Goal: Check status

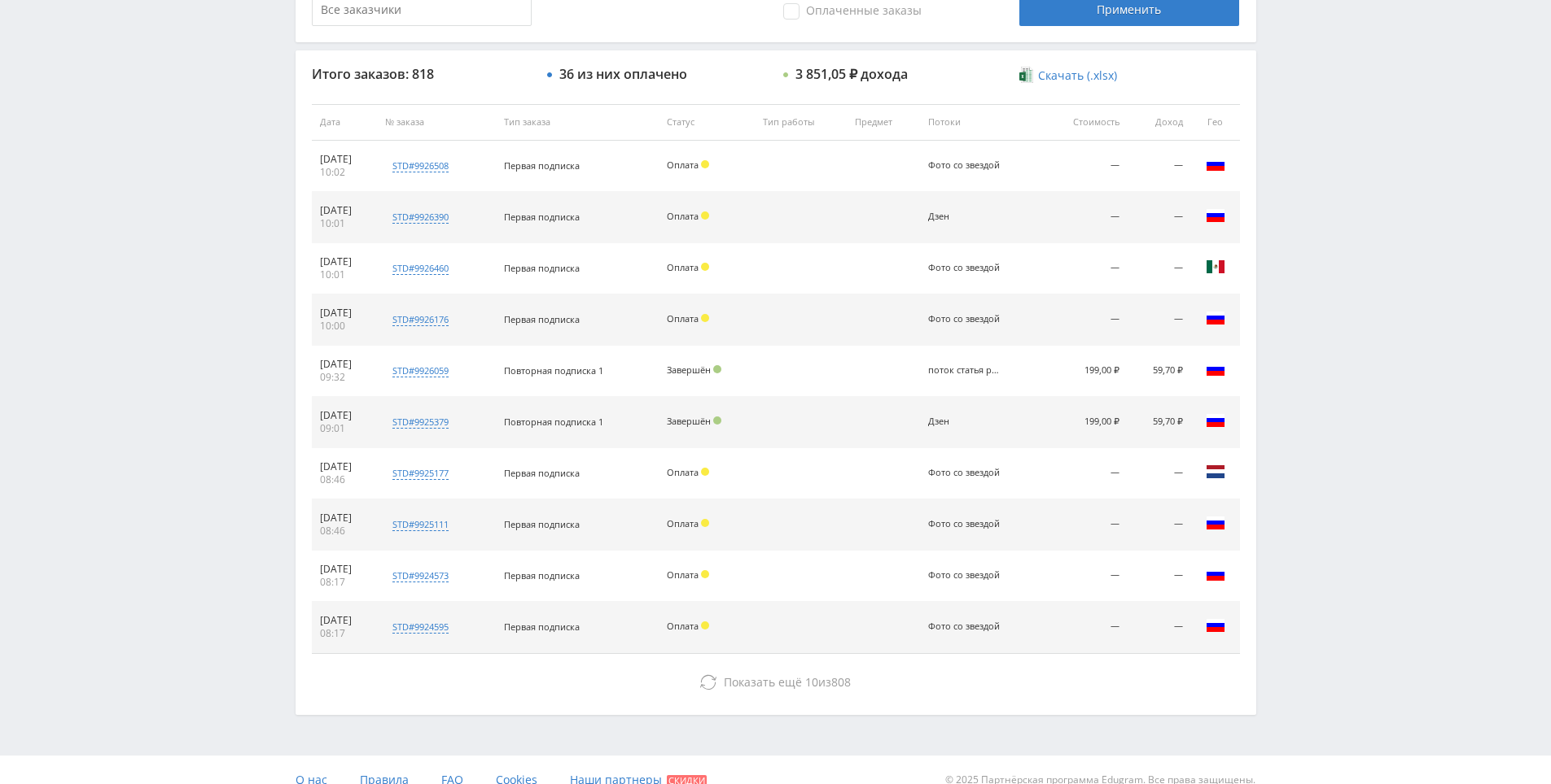
scroll to position [570, 0]
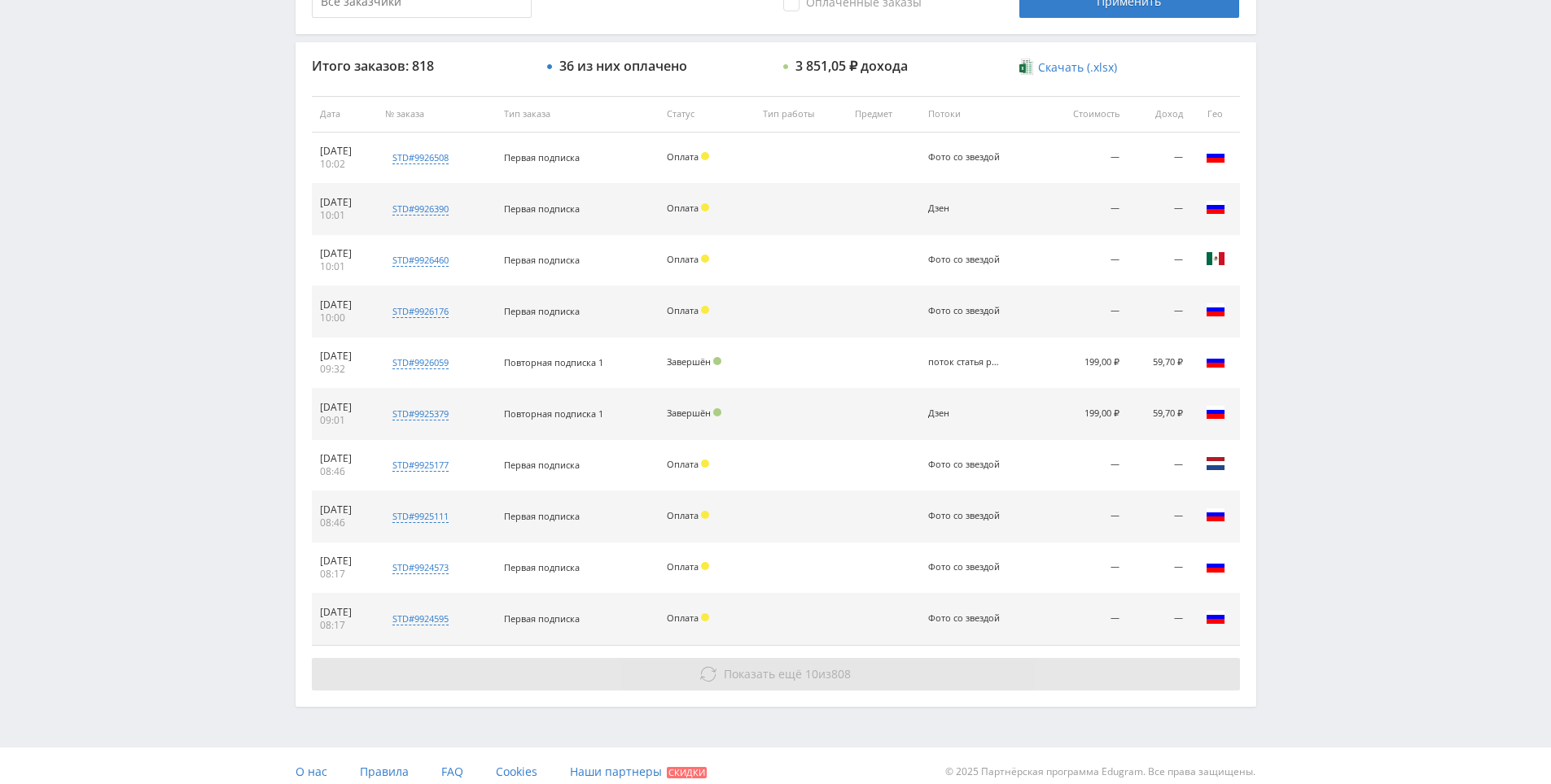
click at [710, 673] on icon at bounding box center [708, 673] width 16 height 16
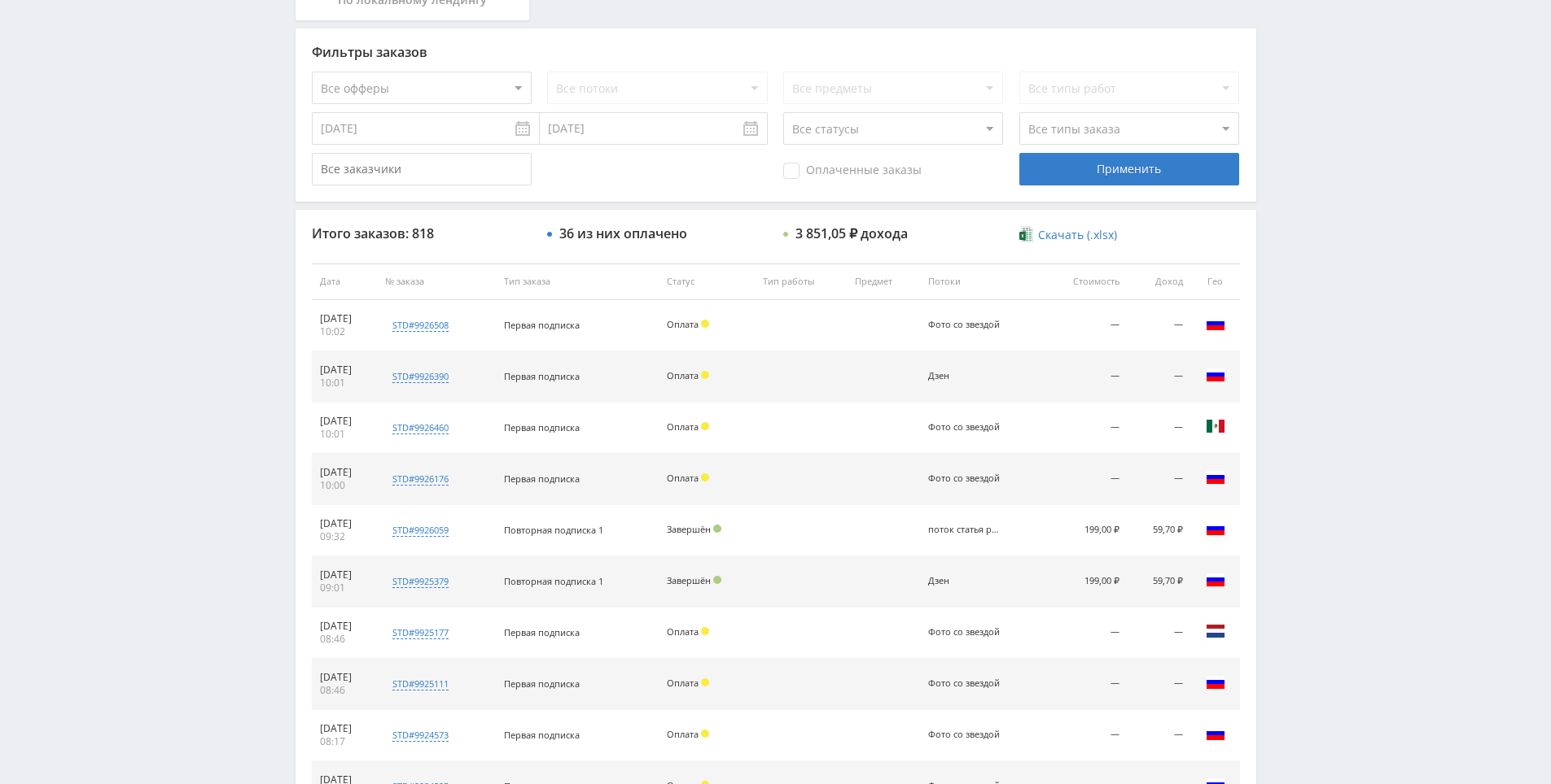
drag, startPoint x: 1339, startPoint y: 599, endPoint x: 1329, endPoint y: 507, distance: 92.5
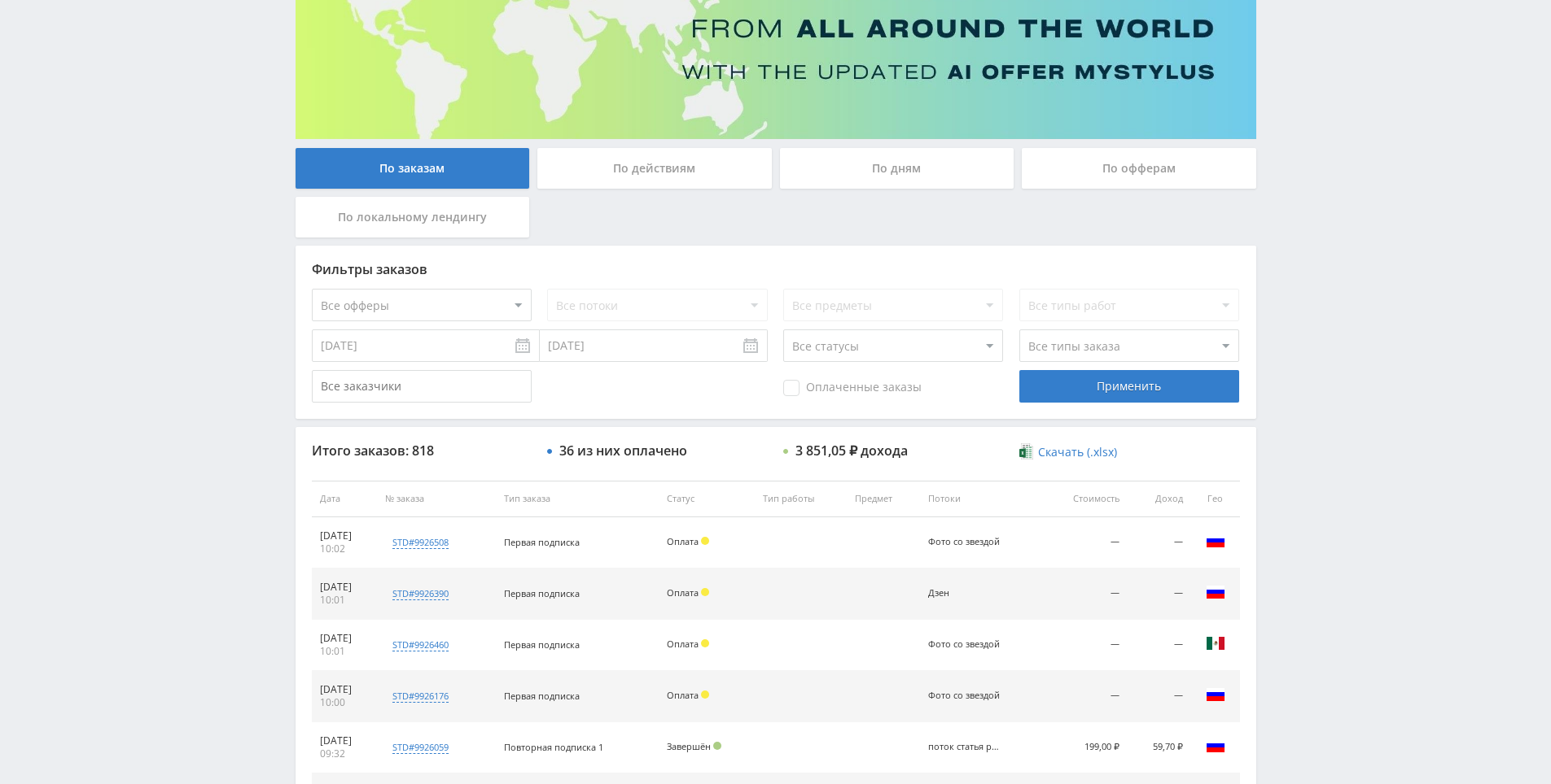
drag, startPoint x: 1329, startPoint y: 507, endPoint x: 1317, endPoint y: 445, distance: 63.2
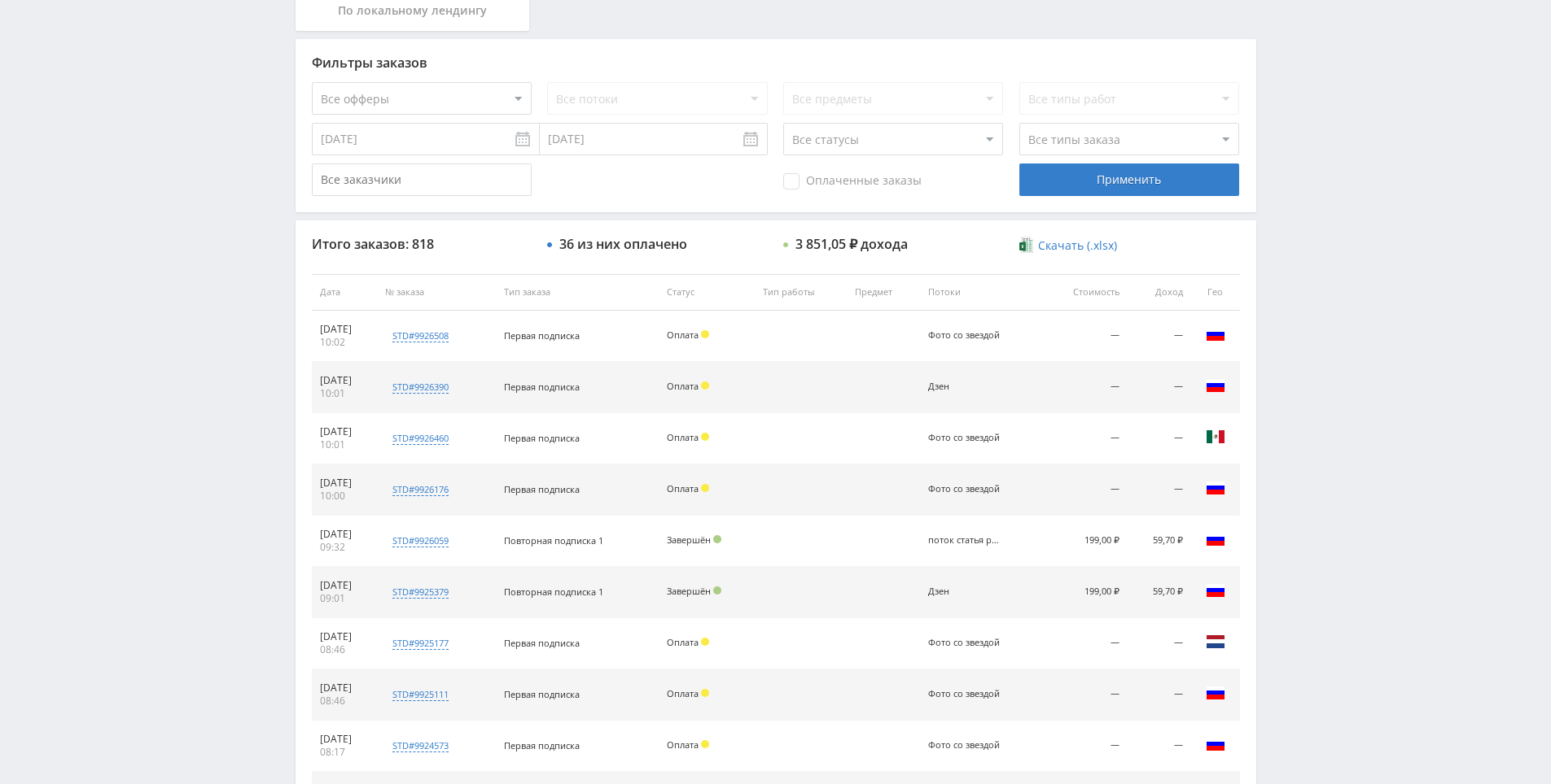
scroll to position [0, 0]
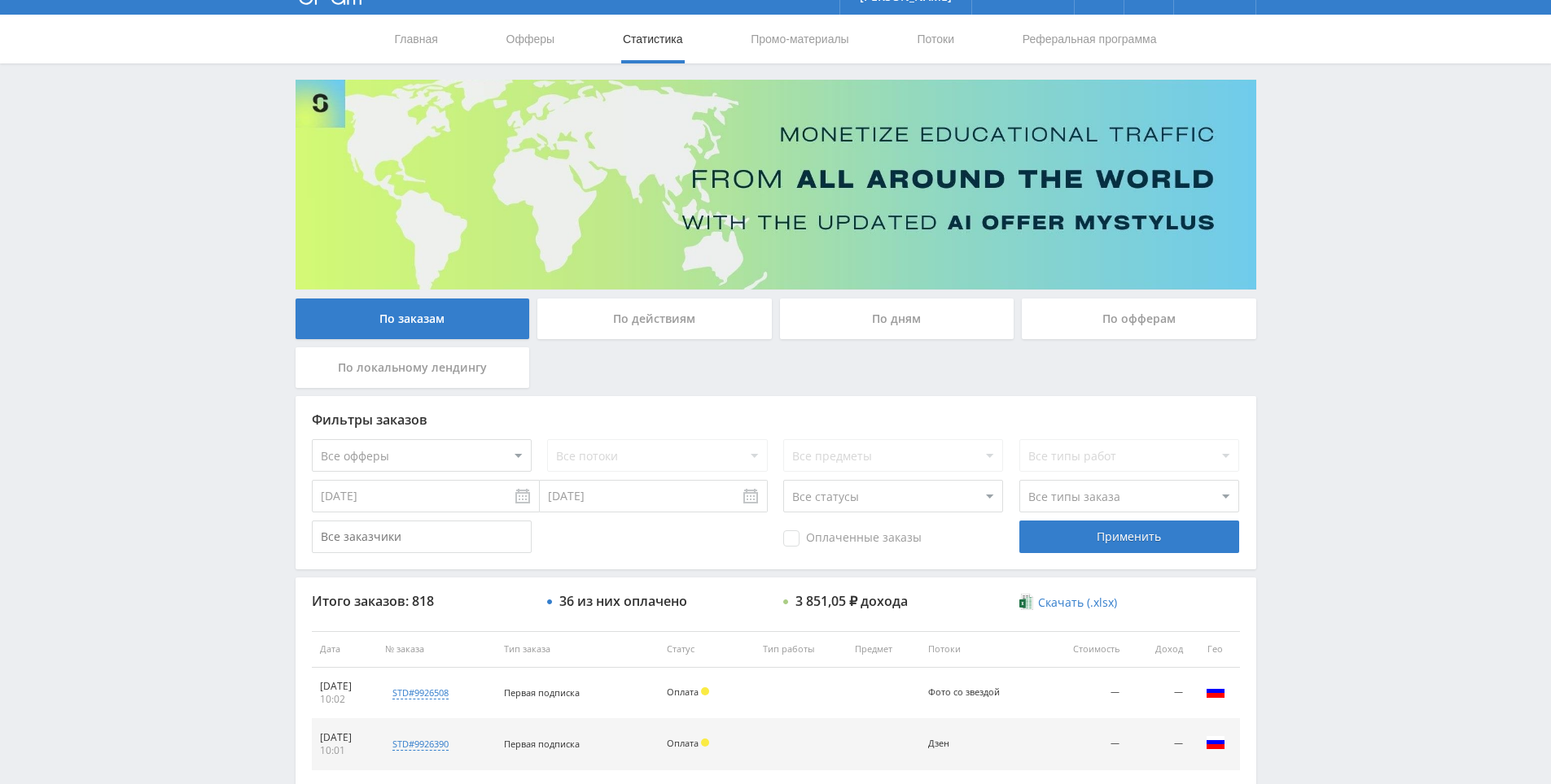
drag, startPoint x: 1330, startPoint y: 498, endPoint x: 1256, endPoint y: 336, distance: 178.1
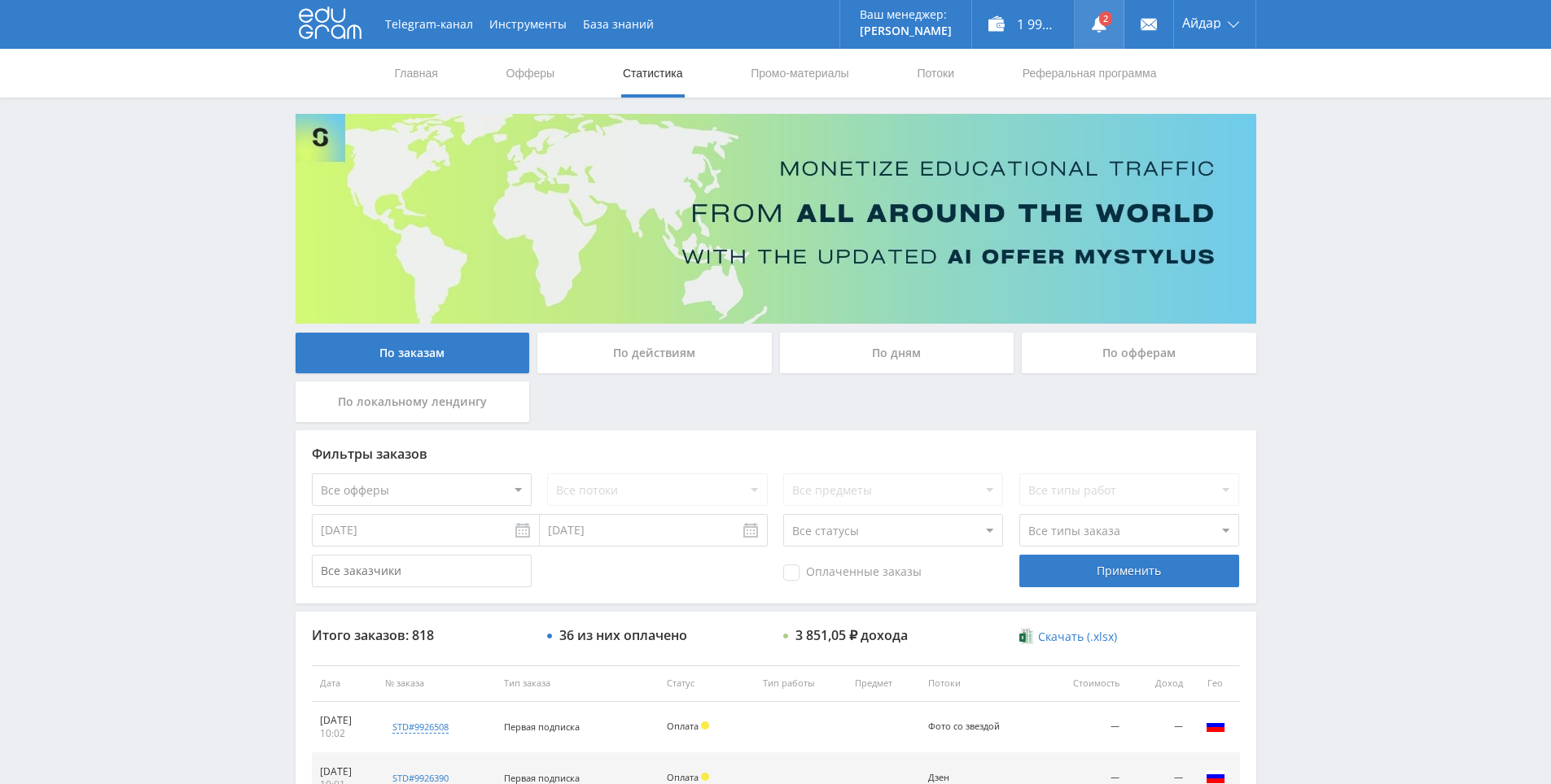
click at [1091, 28] on icon at bounding box center [1098, 23] width 16 height 16
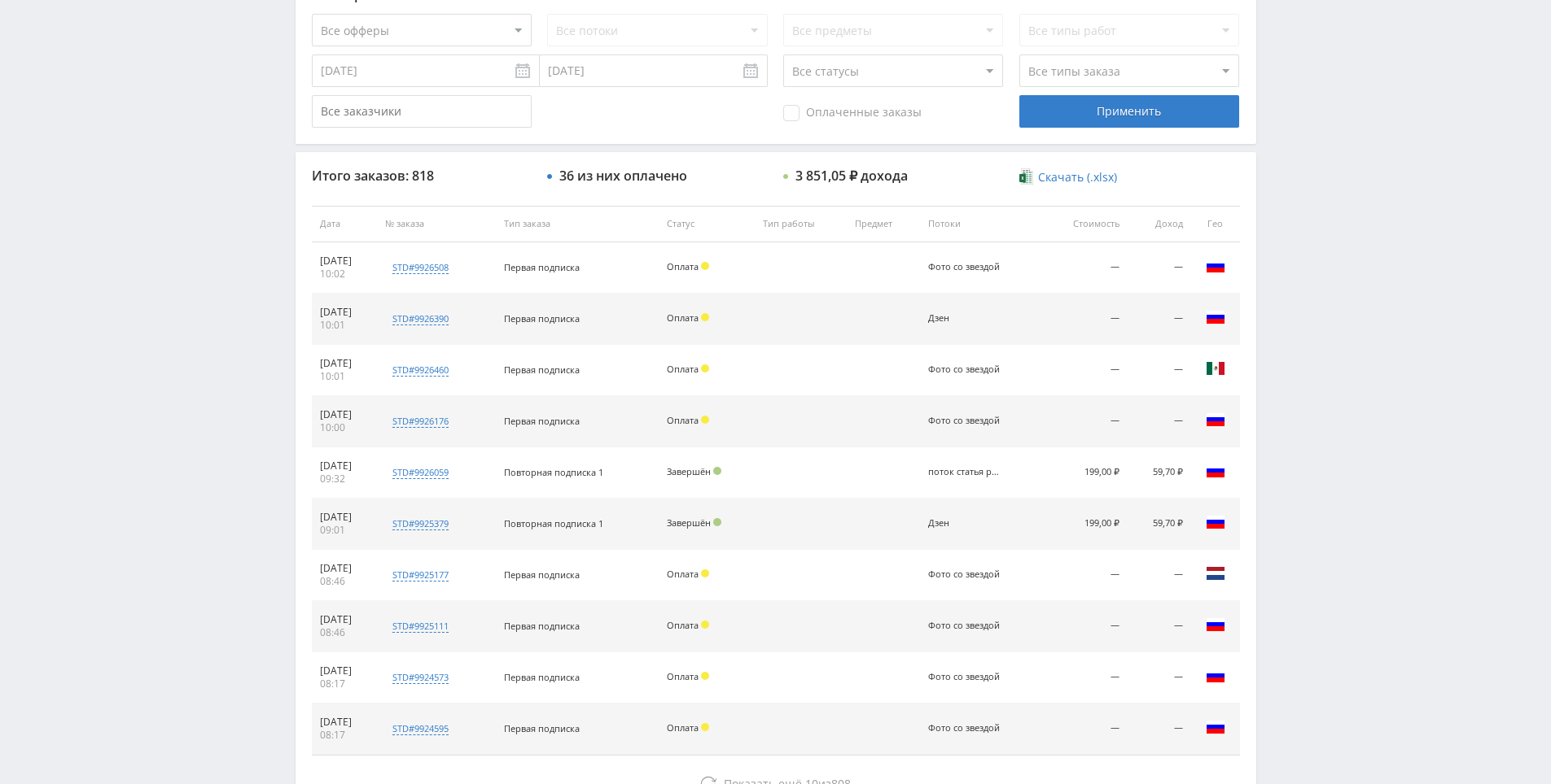
scroll to position [570, 0]
